Goal: Information Seeking & Learning: Learn about a topic

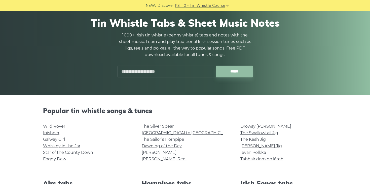
scroll to position [38, 0]
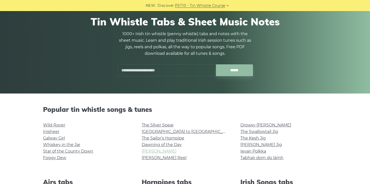
click at [148, 152] on link "[PERSON_NAME]" at bounding box center [159, 151] width 35 height 5
click at [262, 130] on link "The Swallowtail Jig" at bounding box center [259, 131] width 38 height 5
click at [257, 138] on link "The Kesh Jig" at bounding box center [252, 138] width 25 height 5
click at [63, 124] on link "Wild Rover" at bounding box center [54, 125] width 22 height 5
click at [49, 130] on link "Inisheer" at bounding box center [51, 131] width 16 height 5
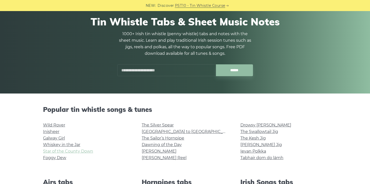
click at [71, 151] on link "Star of the County Down" at bounding box center [68, 151] width 50 height 5
click at [61, 160] on li "Foggy Dew" at bounding box center [86, 158] width 86 height 7
click at [61, 158] on link "Foggy Dew" at bounding box center [54, 157] width 23 height 5
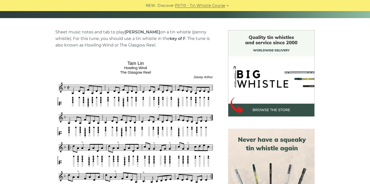
scroll to position [175, 0]
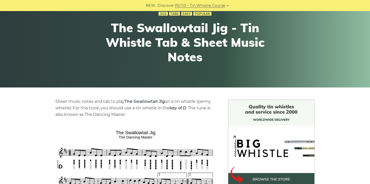
scroll to position [72, 0]
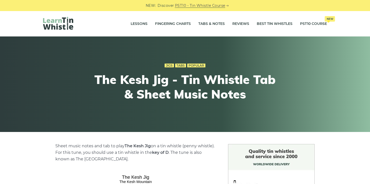
scroll to position [136, 0]
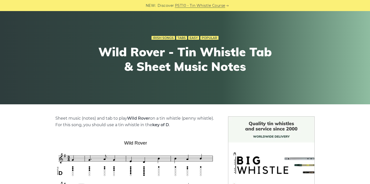
scroll to position [87, 0]
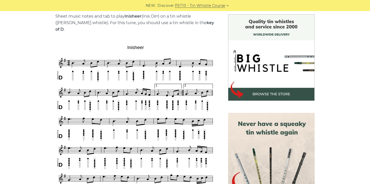
scroll to position [125, 0]
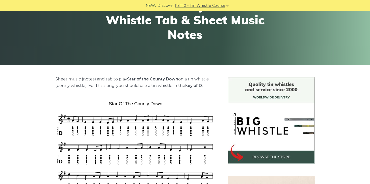
scroll to position [116, 0]
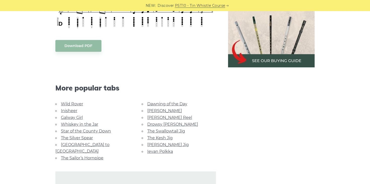
scroll to position [295, 0]
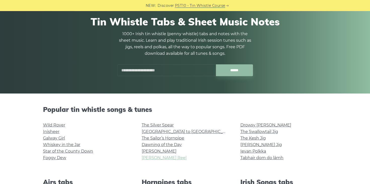
click at [166, 155] on link "[PERSON_NAME] Reel" at bounding box center [164, 157] width 45 height 5
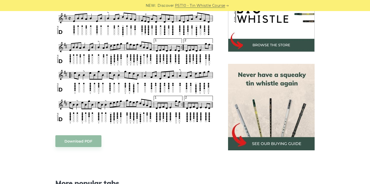
scroll to position [183, 0]
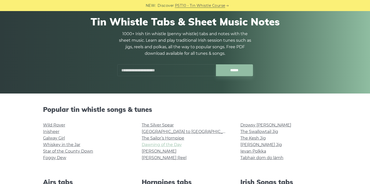
click at [167, 147] on link "Dawning of the Day" at bounding box center [162, 144] width 40 height 5
click at [256, 152] on link "Ievan Polkka" at bounding box center [253, 151] width 26 height 5
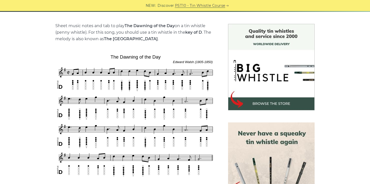
scroll to position [121, 0]
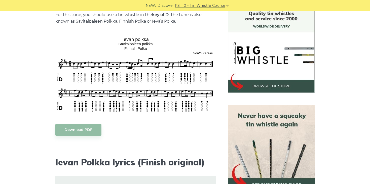
scroll to position [160, 0]
